Goal: Browse casually: Explore the website without a specific task or goal

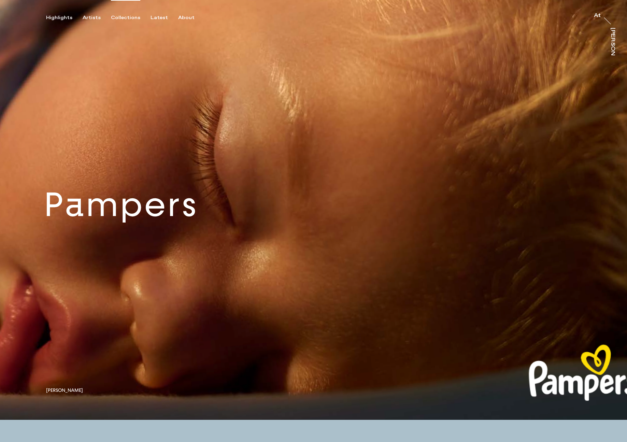
click at [121, 15] on div "Collections" at bounding box center [125, 18] width 29 height 6
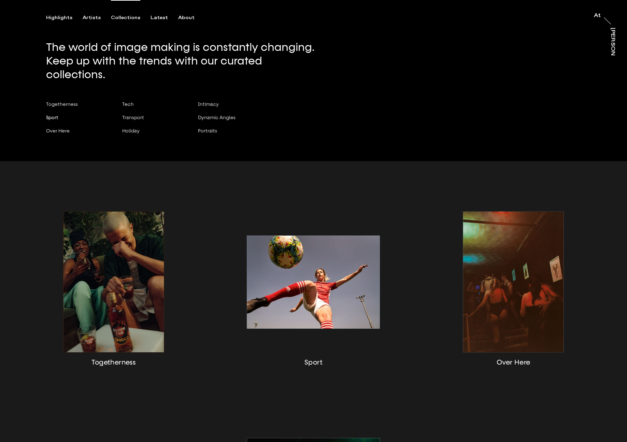
click at [54, 115] on span "Sport" at bounding box center [52, 117] width 12 height 5
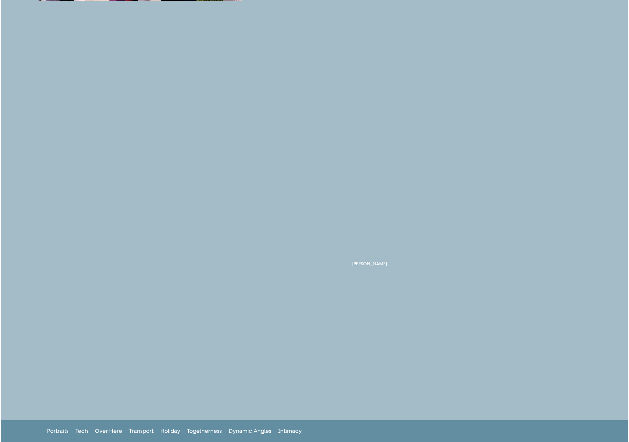
scroll to position [517, 0]
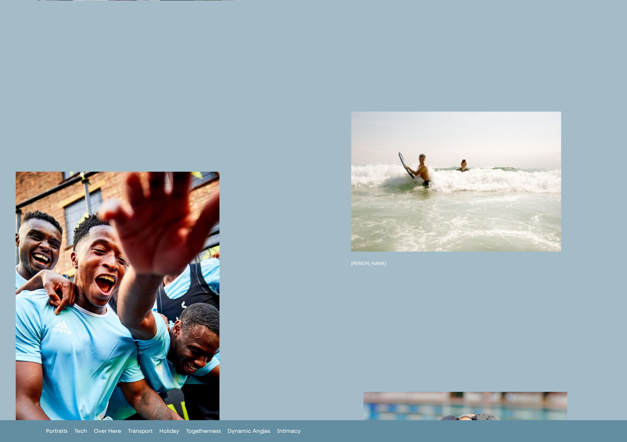
click at [430, 185] on button "button" at bounding box center [456, 182] width 210 height 140
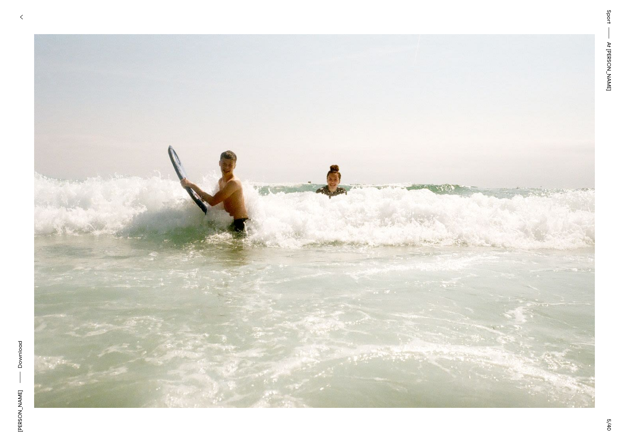
click at [574, 31] on button at bounding box center [472, 110] width 315 height 221
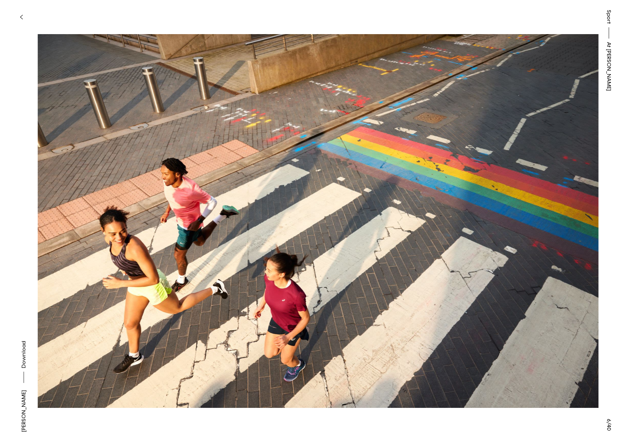
click at [555, 165] on button at bounding box center [472, 110] width 315 height 221
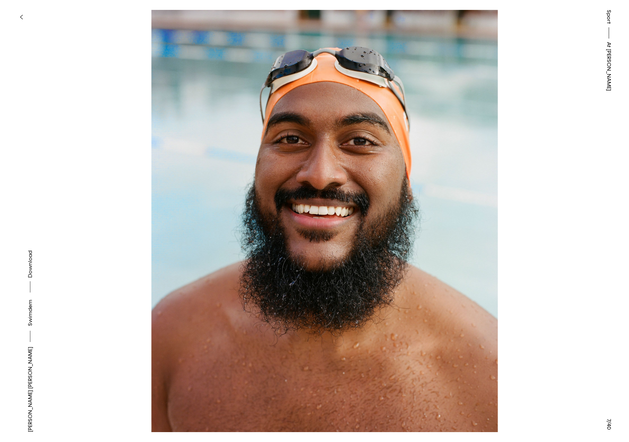
click at [553, 165] on button at bounding box center [472, 110] width 315 height 221
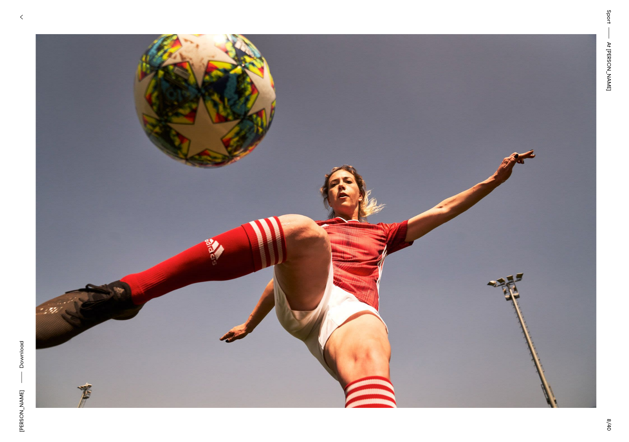
click at [553, 165] on button at bounding box center [472, 110] width 315 height 221
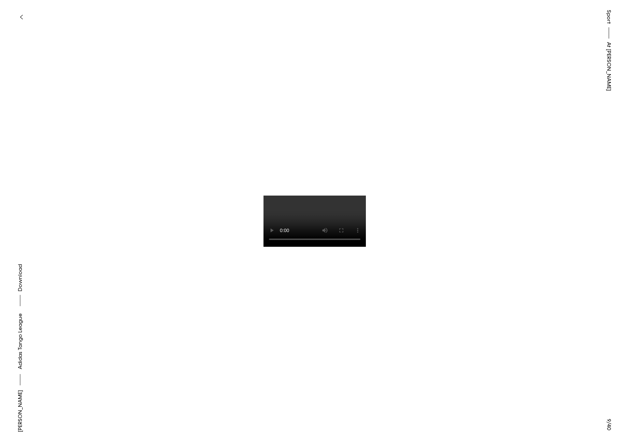
click at [553, 165] on button at bounding box center [472, 110] width 315 height 221
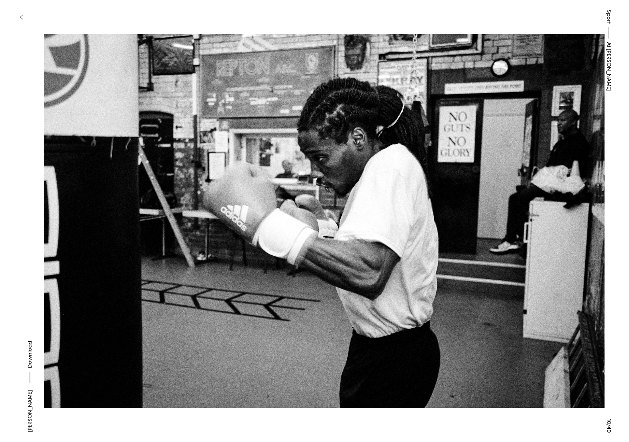
click at [555, 164] on button at bounding box center [472, 110] width 315 height 221
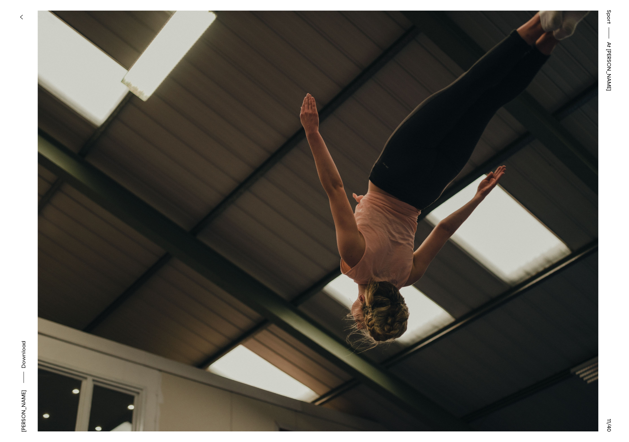
click at [555, 164] on button at bounding box center [472, 110] width 315 height 221
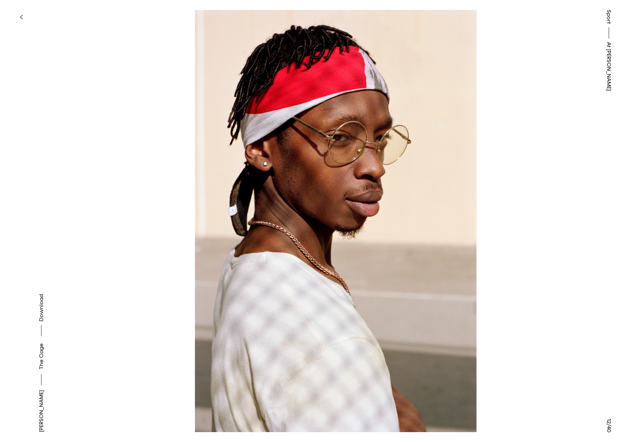
click at [555, 164] on button at bounding box center [472, 110] width 315 height 221
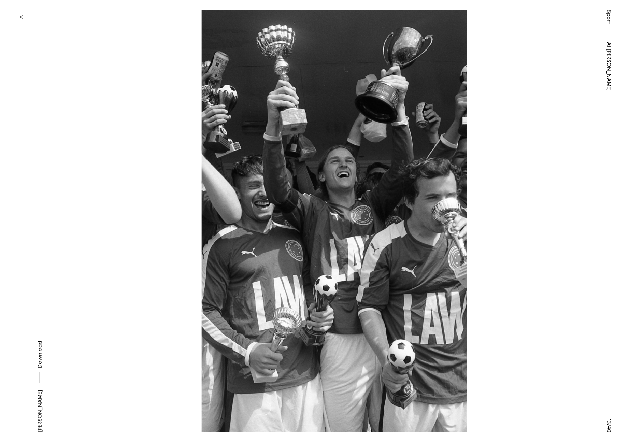
click at [555, 164] on button at bounding box center [472, 110] width 315 height 221
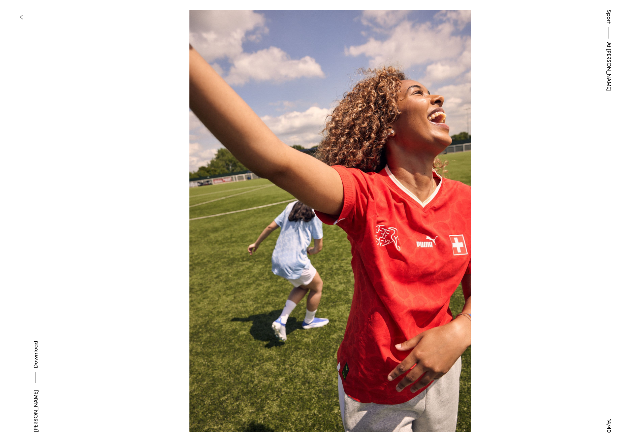
click at [556, 163] on button at bounding box center [472, 110] width 315 height 221
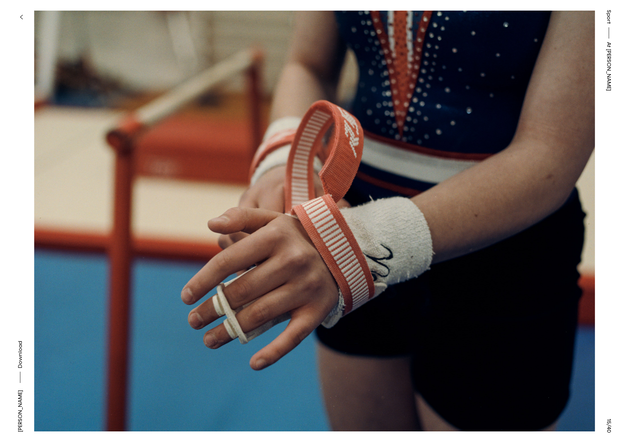
click at [24, 12] on button "button" at bounding box center [21, 17] width 15 height 15
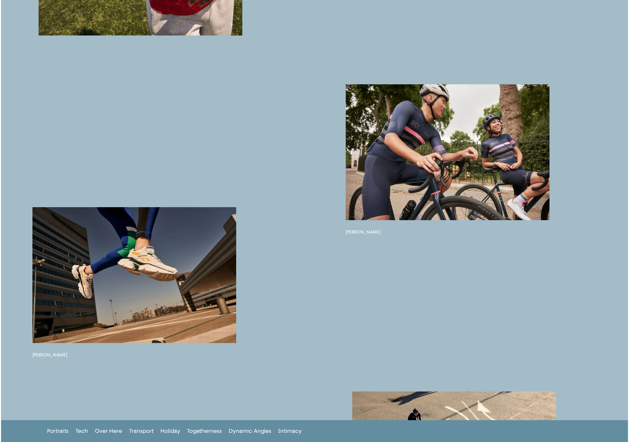
scroll to position [2793, 0]
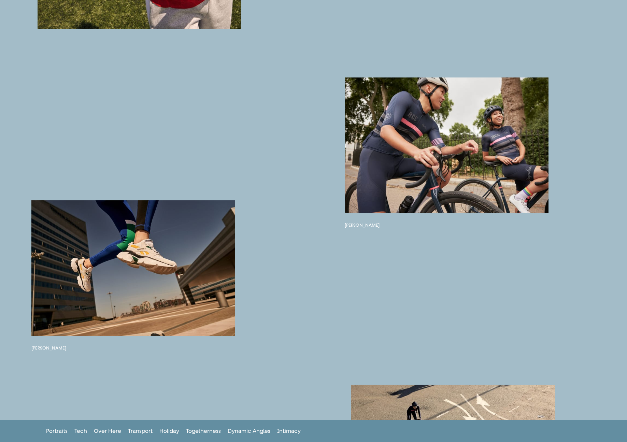
click at [407, 137] on button "button" at bounding box center [447, 145] width 204 height 136
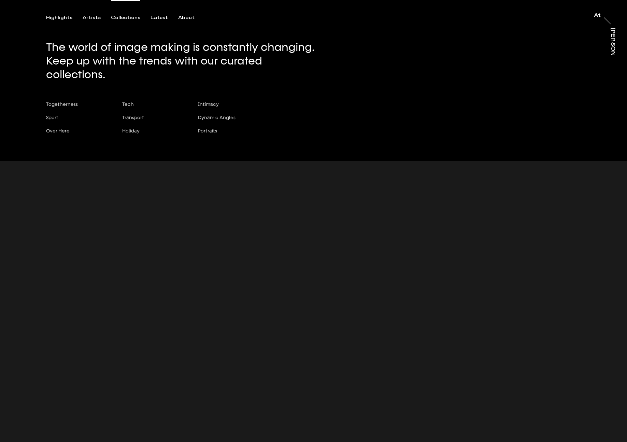
scroll to position [3, 0]
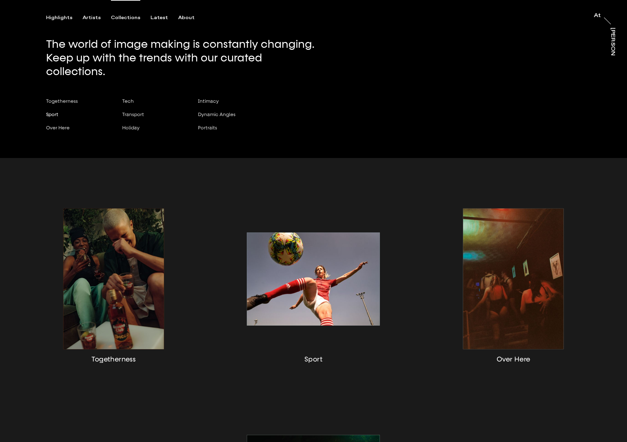
click at [51, 112] on span "Sport" at bounding box center [52, 114] width 12 height 5
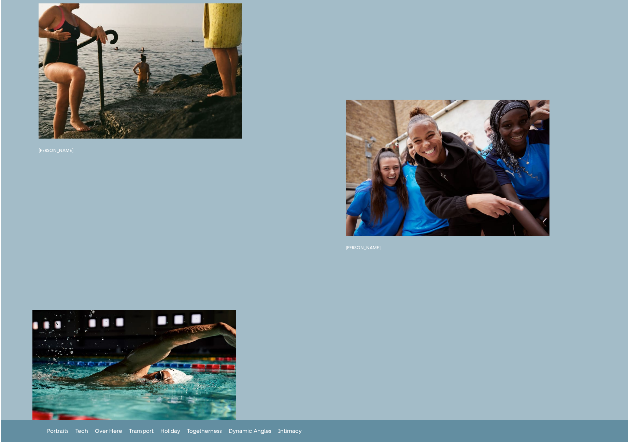
scroll to position [3924, 0]
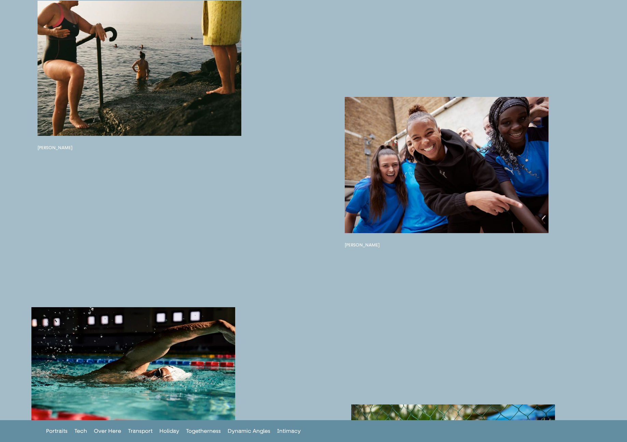
click at [188, 102] on button "button" at bounding box center [140, 68] width 204 height 135
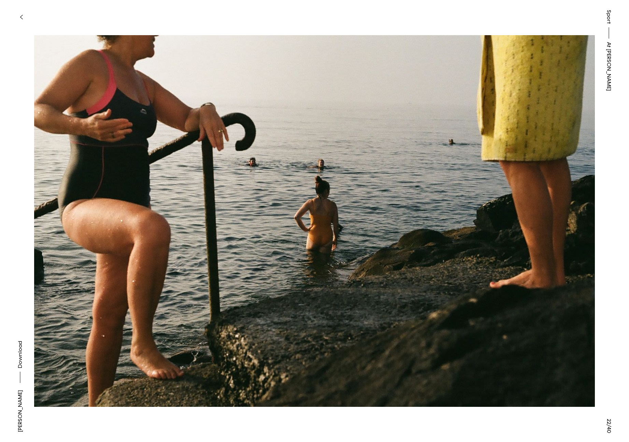
click at [582, 206] on button at bounding box center [472, 110] width 315 height 221
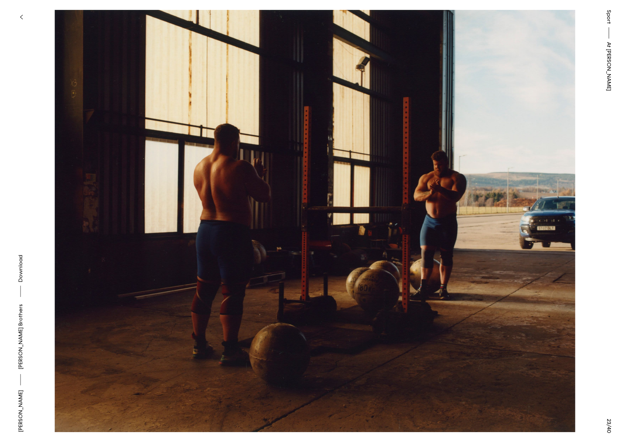
click at [577, 211] on button at bounding box center [472, 110] width 315 height 221
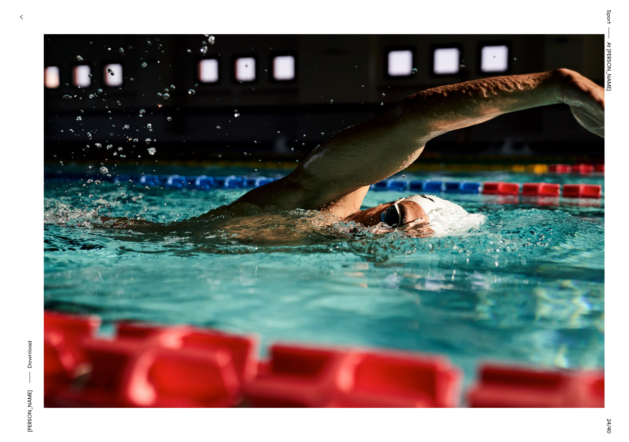
click at [573, 212] on button at bounding box center [472, 110] width 315 height 221
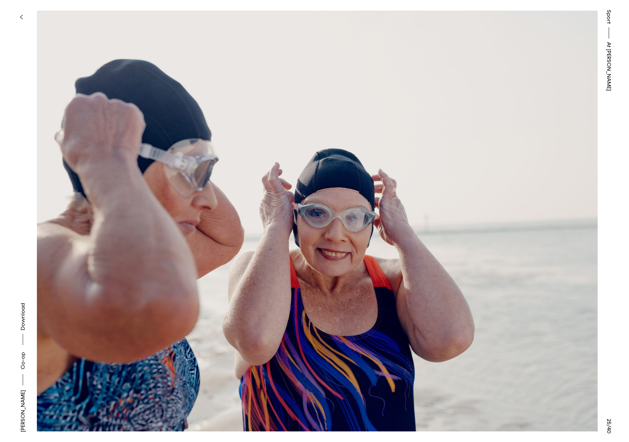
click at [573, 212] on button at bounding box center [472, 110] width 315 height 221
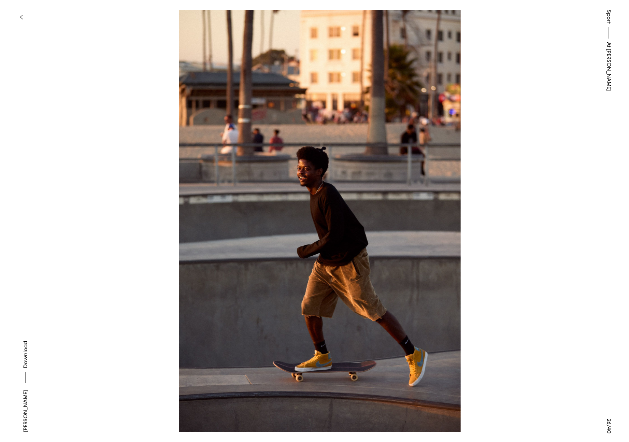
click at [573, 212] on button at bounding box center [472, 110] width 315 height 221
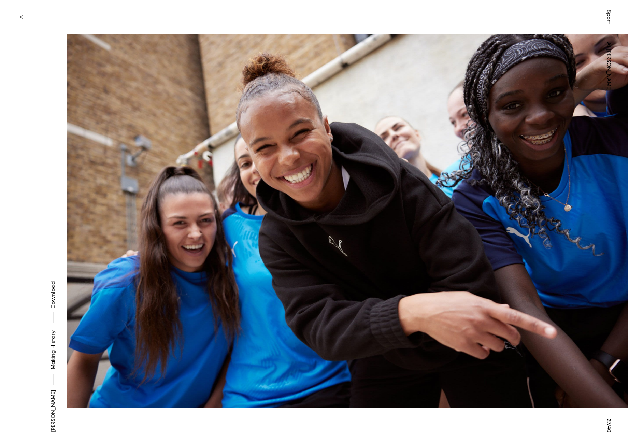
click at [573, 212] on button at bounding box center [472, 110] width 315 height 221
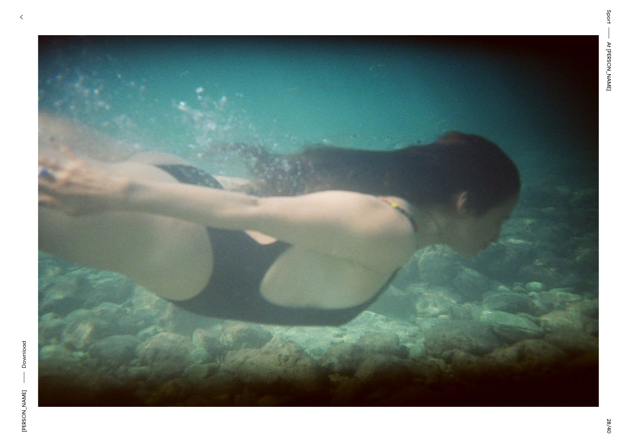
click at [573, 212] on button at bounding box center [472, 110] width 315 height 221
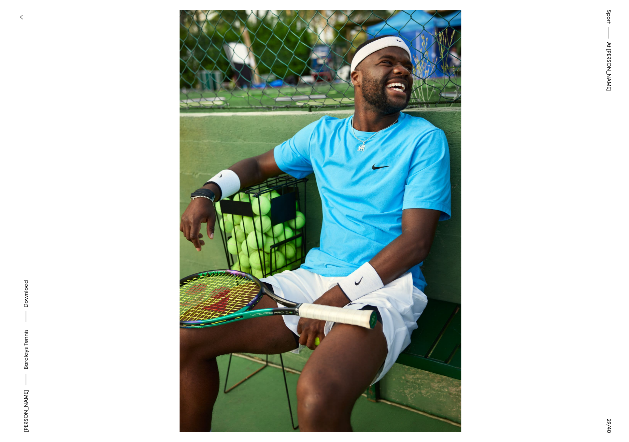
click at [573, 212] on button at bounding box center [472, 110] width 315 height 221
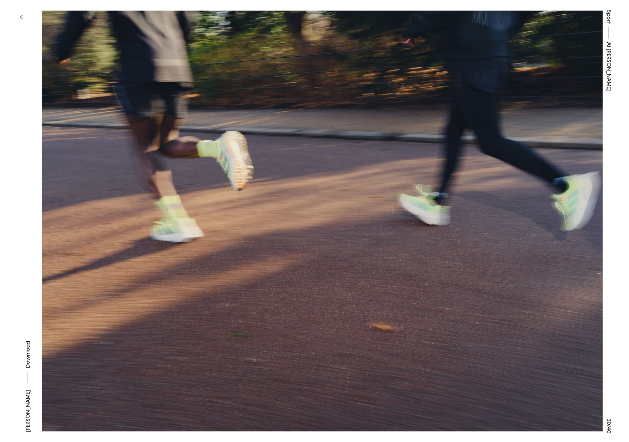
click at [573, 212] on button at bounding box center [472, 110] width 315 height 221
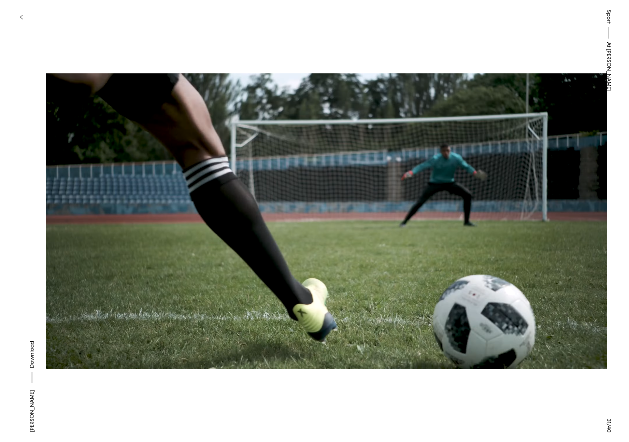
click at [573, 212] on button at bounding box center [472, 110] width 315 height 221
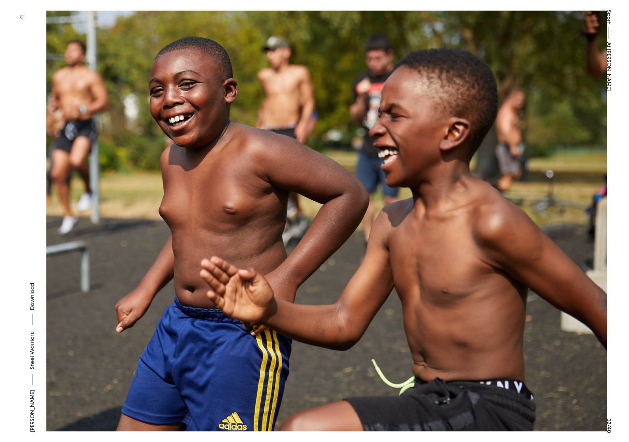
click at [573, 212] on button at bounding box center [472, 110] width 315 height 221
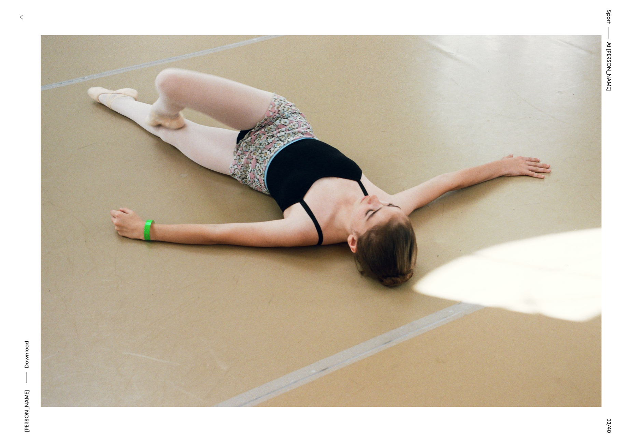
click at [573, 212] on button at bounding box center [472, 110] width 315 height 221
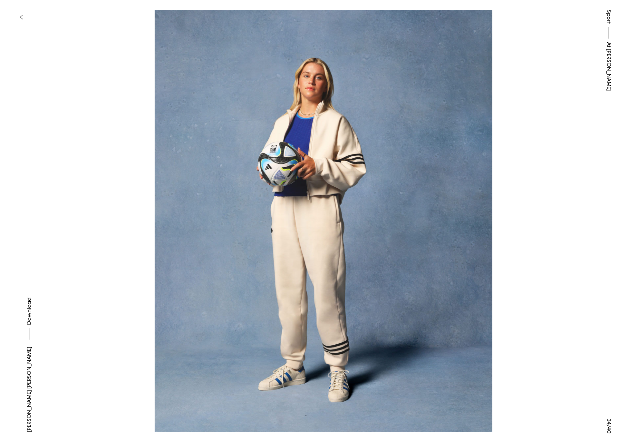
click at [573, 212] on button at bounding box center [472, 110] width 315 height 221
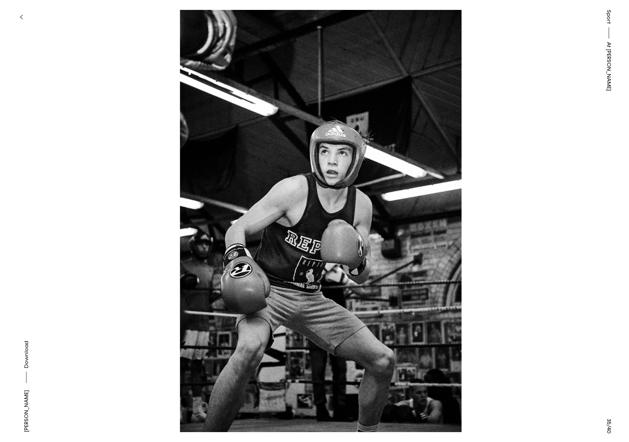
click at [573, 212] on button at bounding box center [472, 110] width 315 height 221
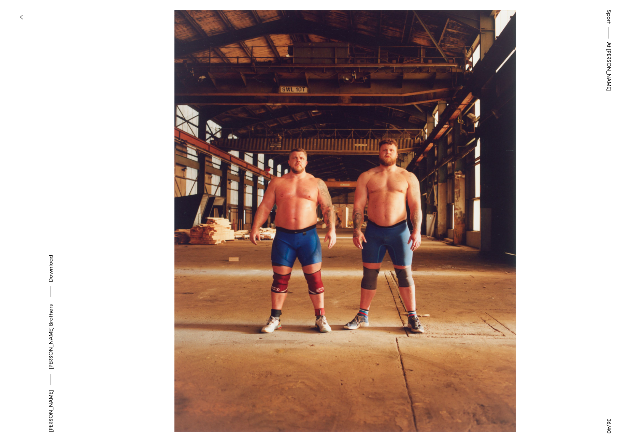
click at [573, 212] on button at bounding box center [472, 110] width 315 height 221
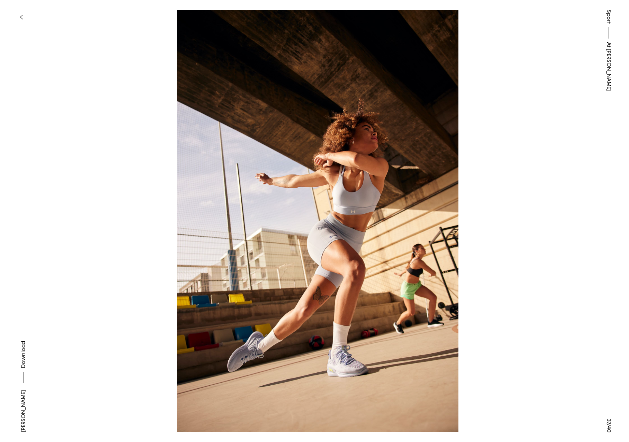
click at [573, 212] on button at bounding box center [472, 110] width 315 height 221
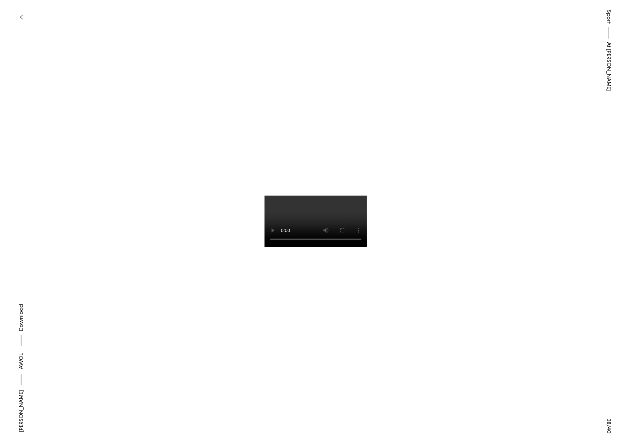
click at [573, 213] on button at bounding box center [472, 110] width 315 height 221
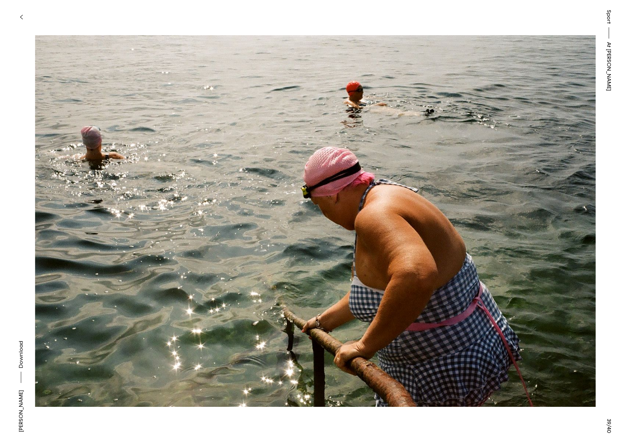
click at [579, 212] on button at bounding box center [472, 110] width 315 height 221
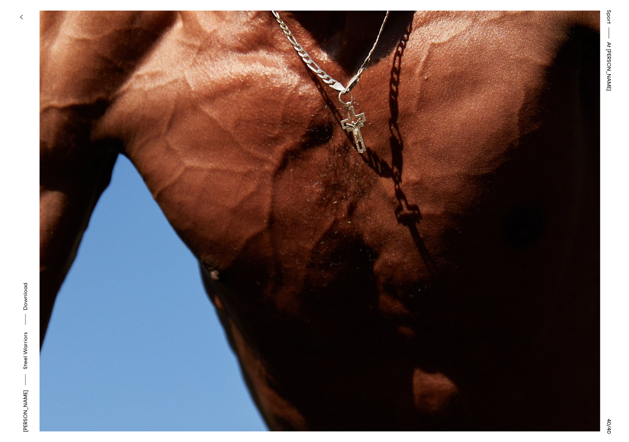
click at [583, 209] on button at bounding box center [472, 110] width 315 height 221
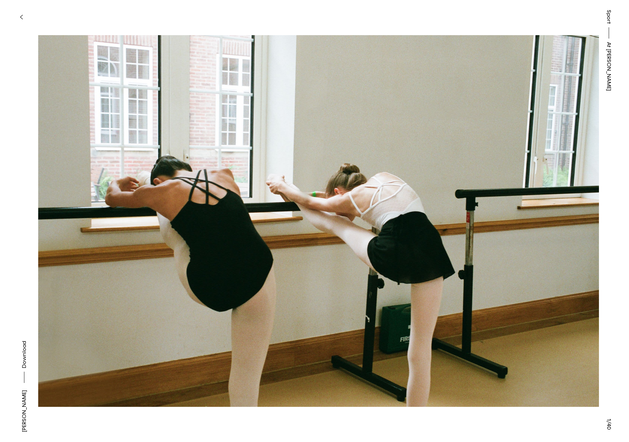
click at [582, 208] on button at bounding box center [472, 110] width 315 height 221
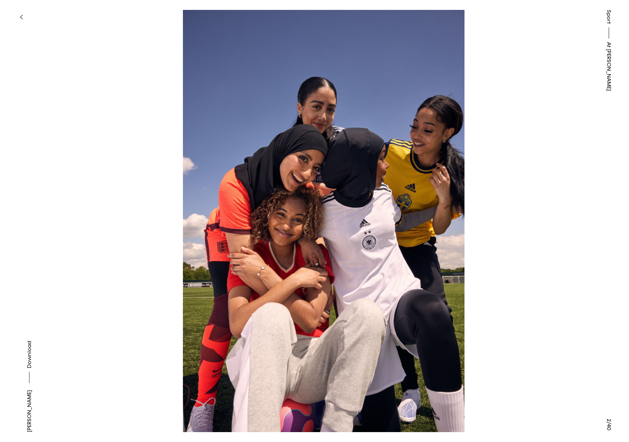
click at [579, 209] on button at bounding box center [472, 110] width 315 height 221
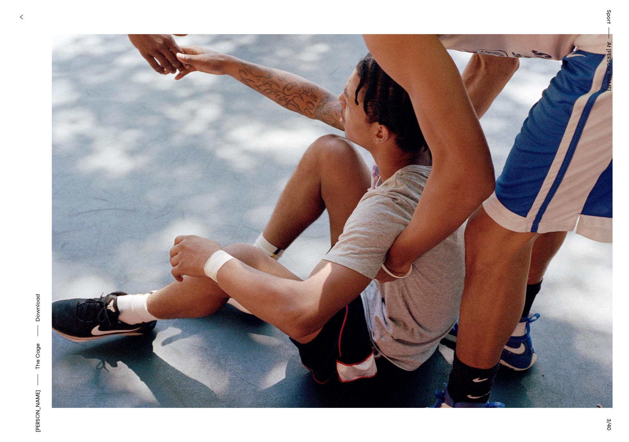
click at [577, 212] on button at bounding box center [472, 110] width 315 height 221
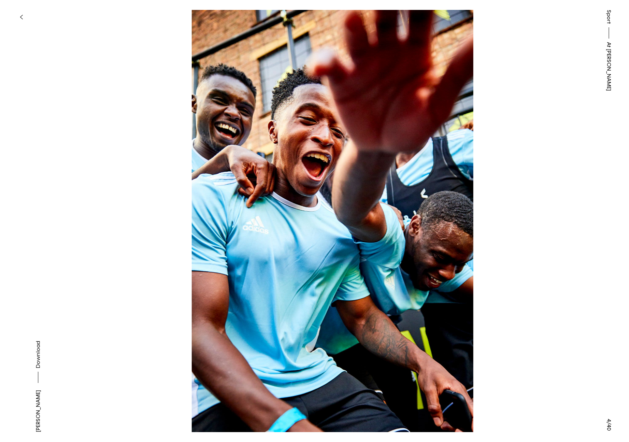
click at [573, 211] on button at bounding box center [472, 110] width 315 height 221
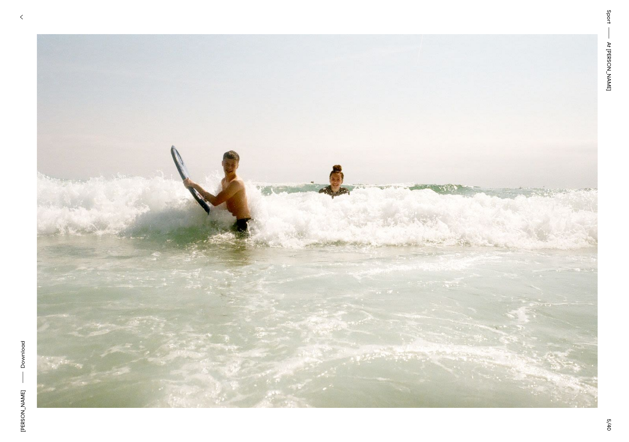
click at [568, 209] on button at bounding box center [472, 110] width 315 height 221
